Goal: Task Accomplishment & Management: Use online tool/utility

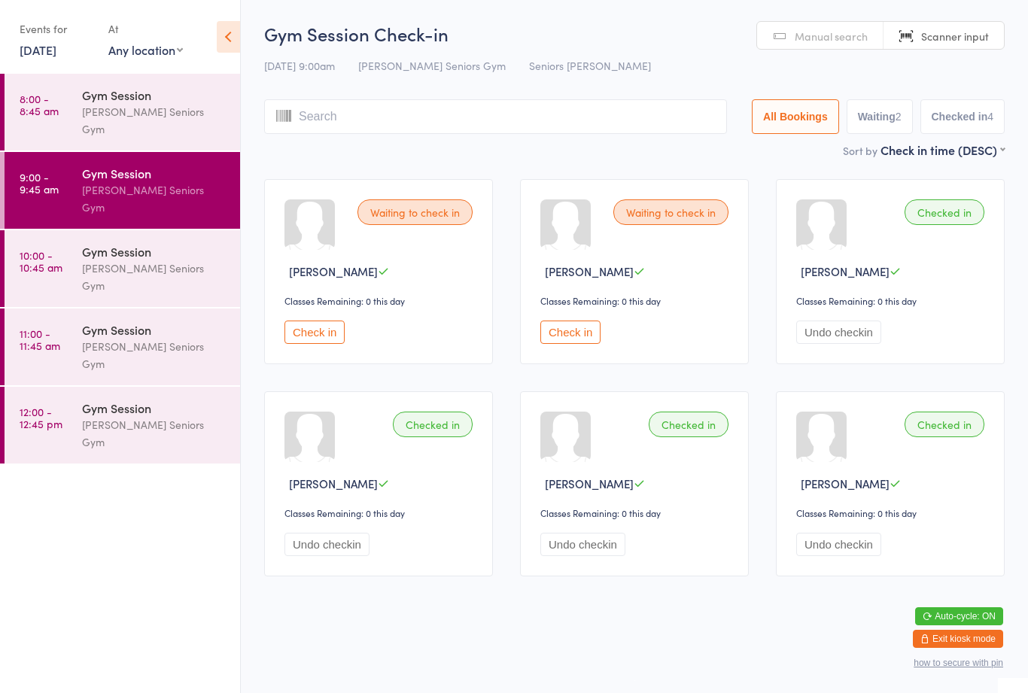
click at [209, 260] on div "[PERSON_NAME] Seniors Gym" at bounding box center [154, 277] width 145 height 35
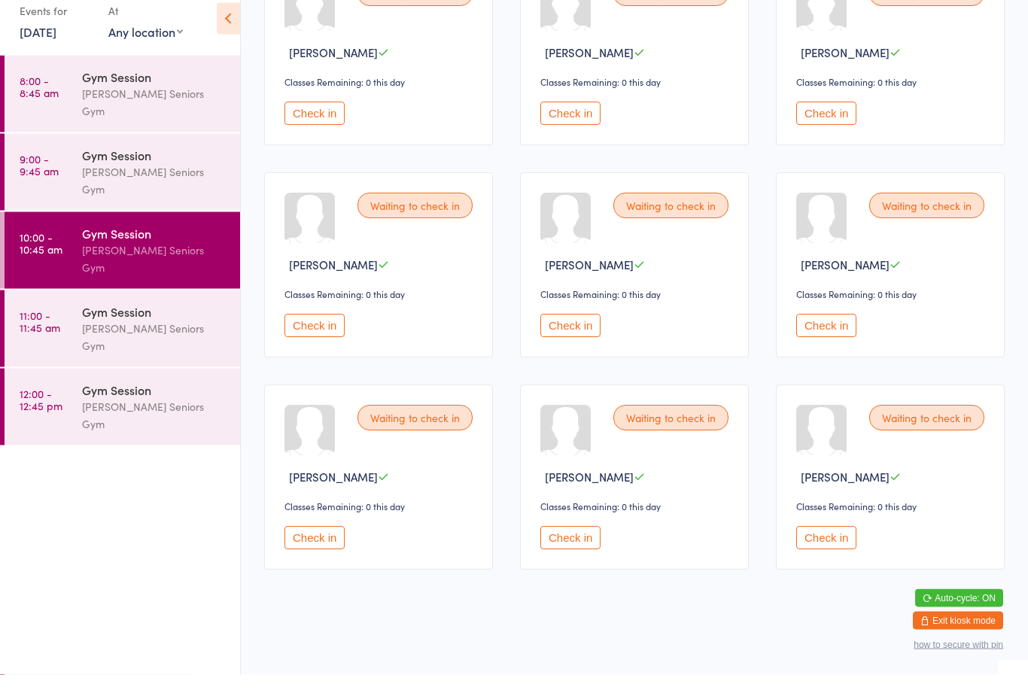
scroll to position [226, 0]
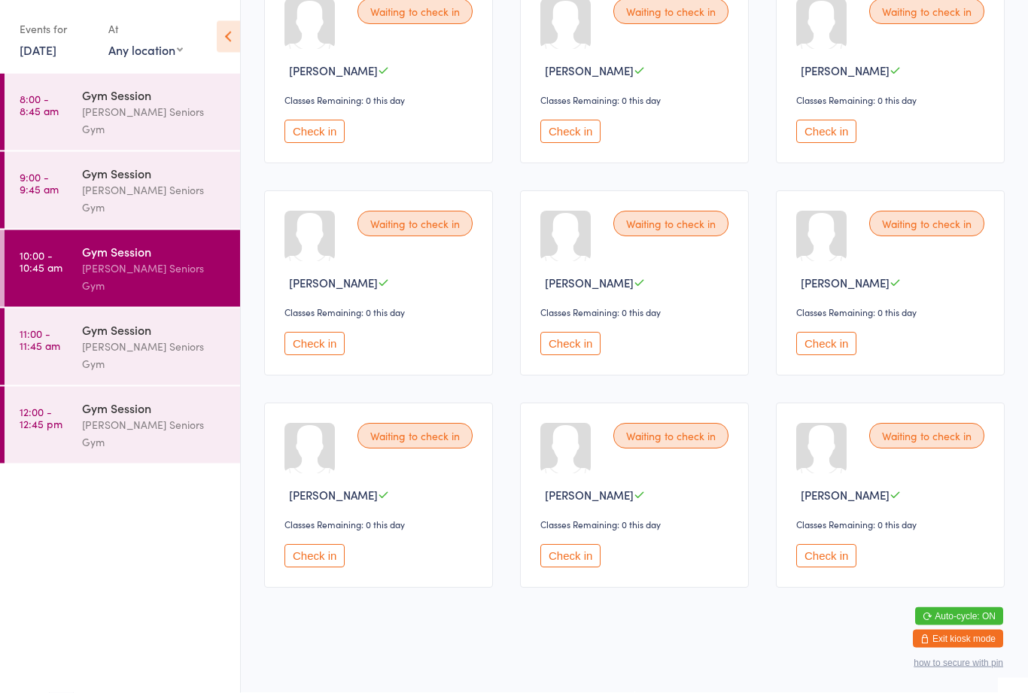
click at [306, 335] on button "Check in" at bounding box center [315, 344] width 60 height 23
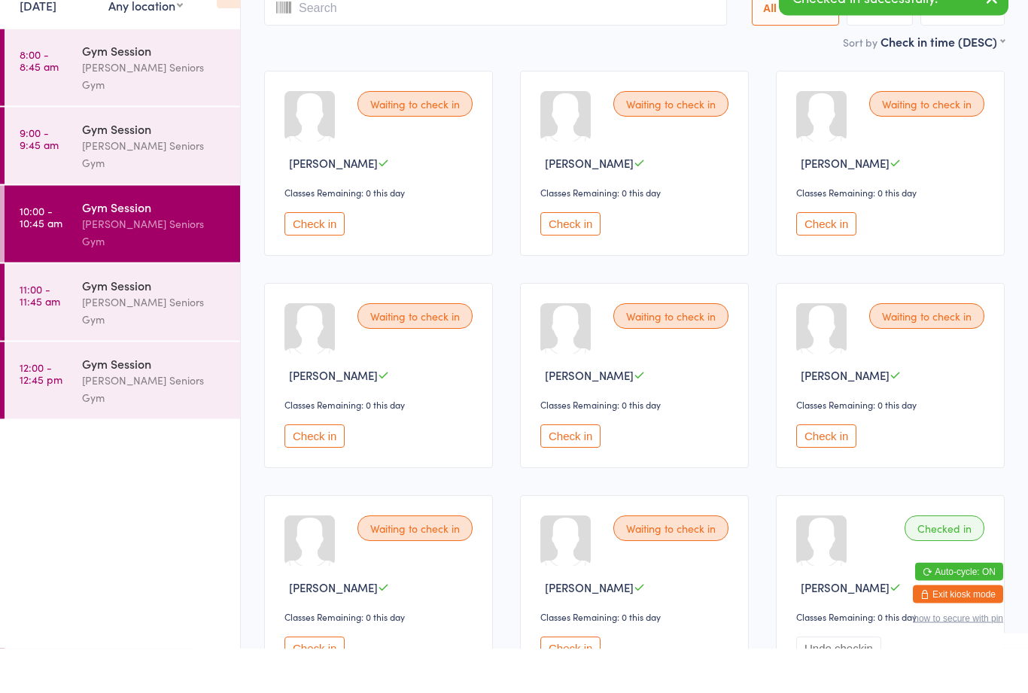
scroll to position [0, 0]
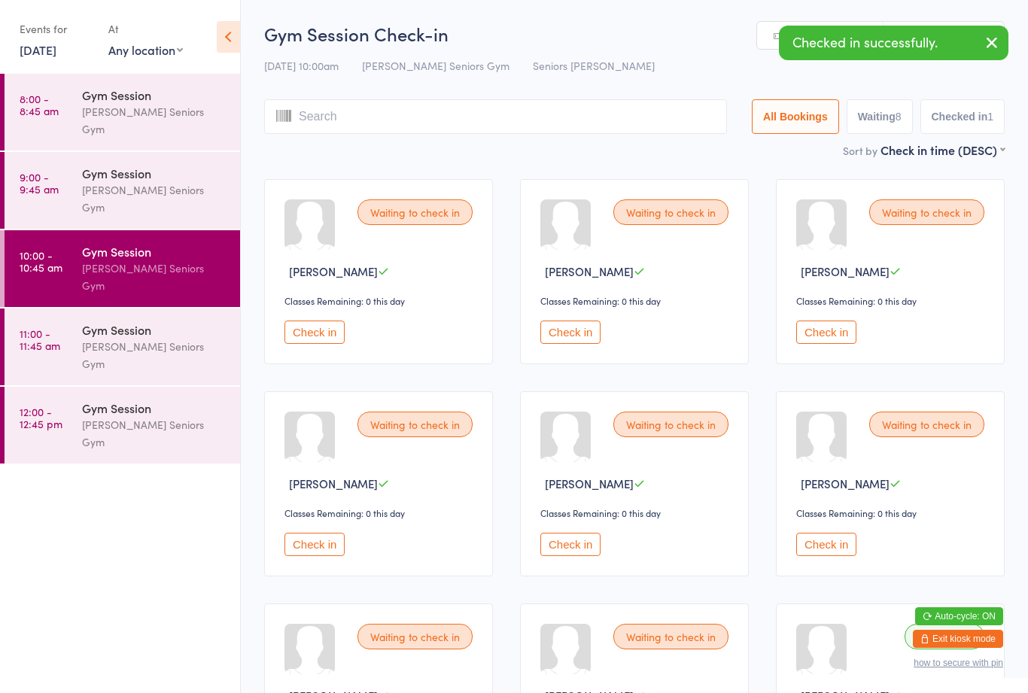
click at [393, 111] on input "search" at bounding box center [495, 116] width 463 height 35
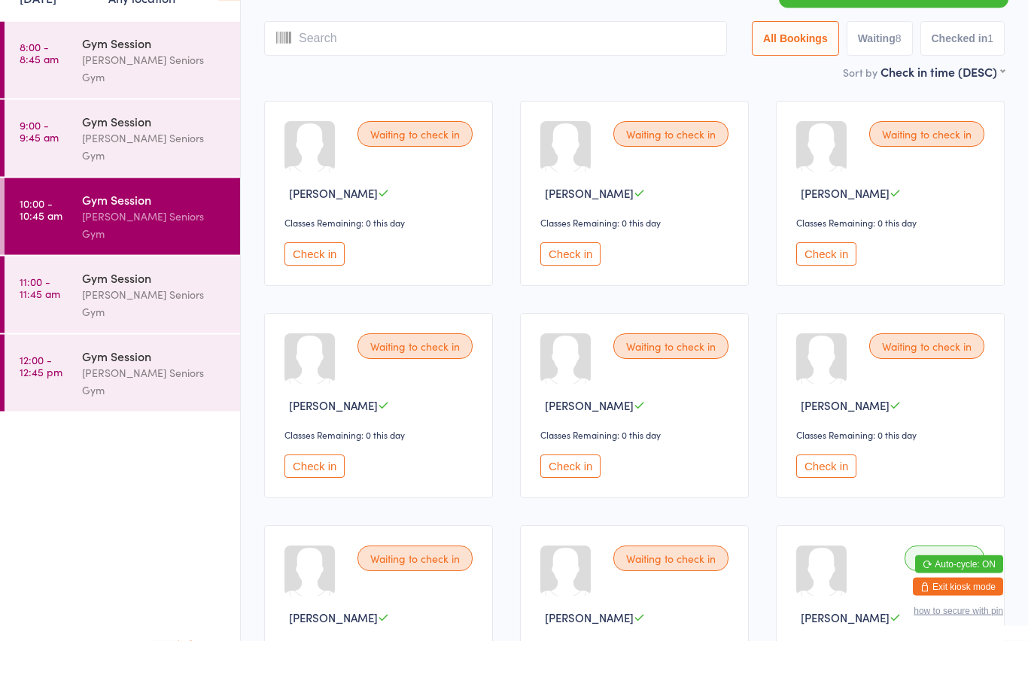
scroll to position [48, 0]
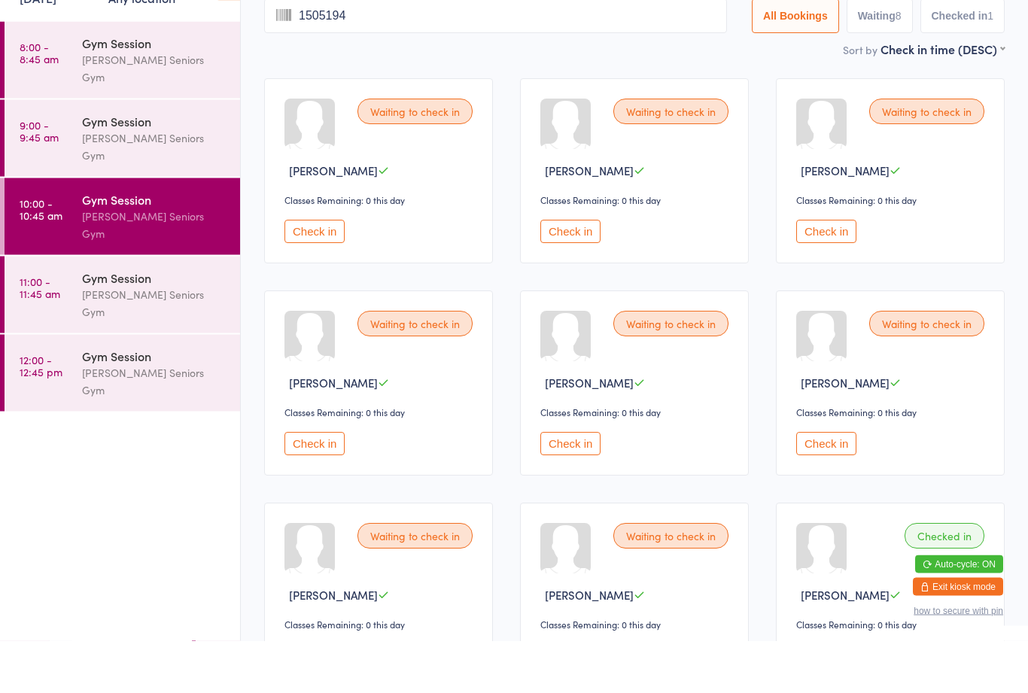
type input "15051947"
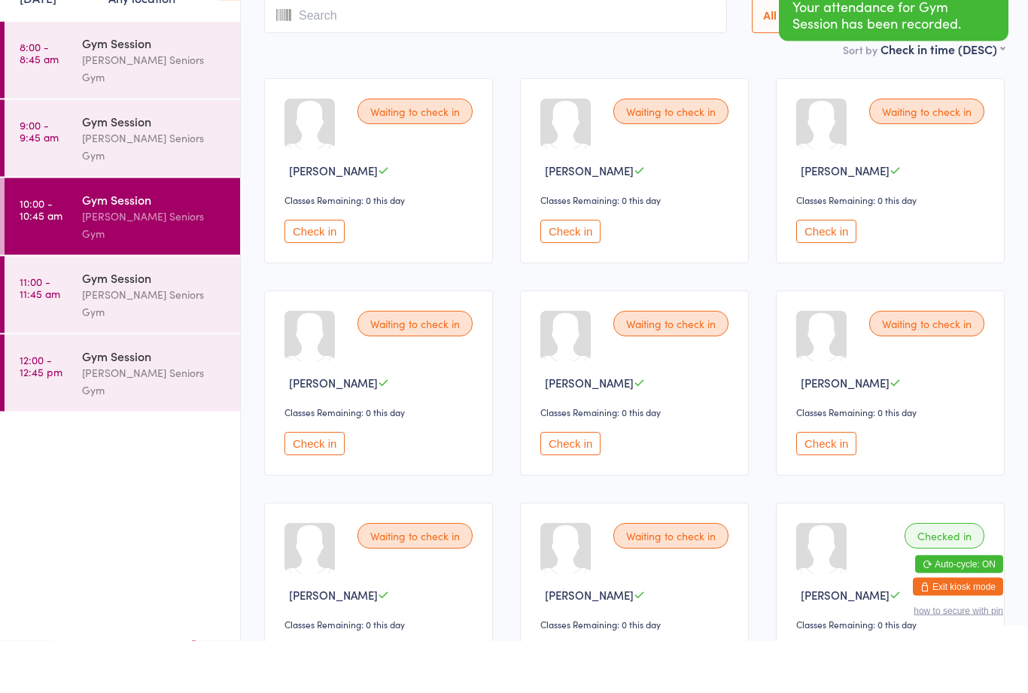
scroll to position [0, 0]
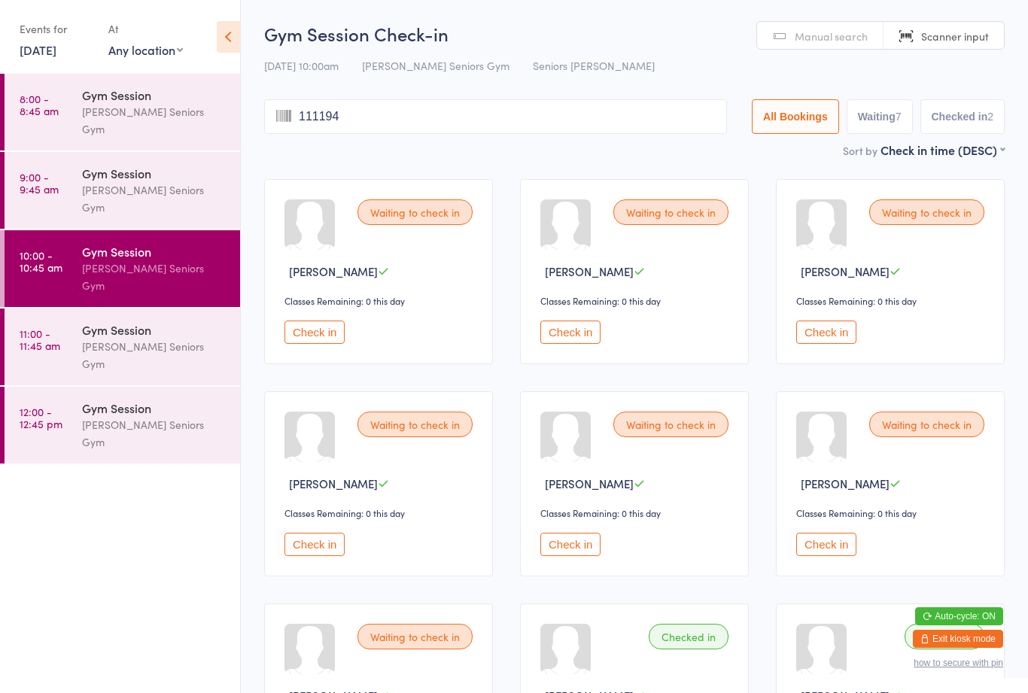
type input "1111948"
type input "2051940"
type input "2051964"
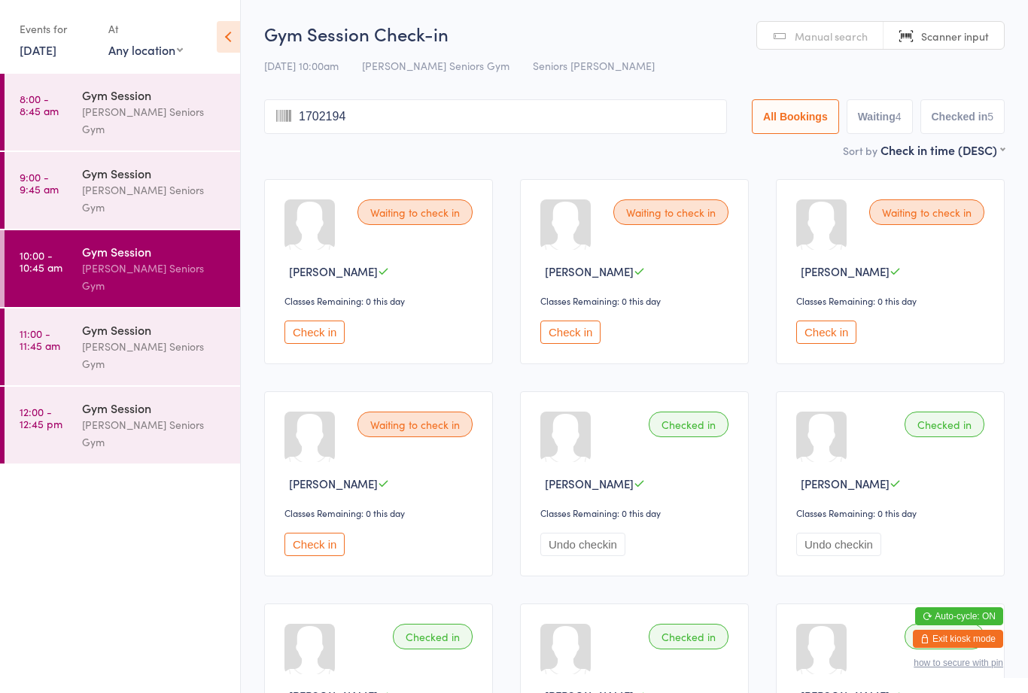
type input "17021947"
type input "4011949"
